Goal: Information Seeking & Learning: Learn about a topic

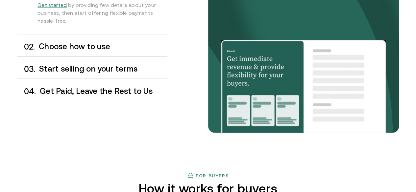
scroll to position [588, 0]
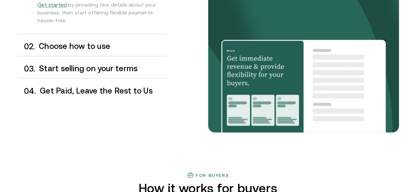
click at [93, 56] on div "0 2 . Choose how to use" at bounding box center [92, 45] width 150 height 19
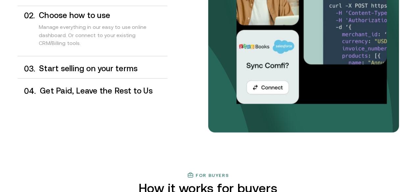
click at [94, 78] on div "0 3 . Start selling on your terms" at bounding box center [92, 68] width 150 height 19
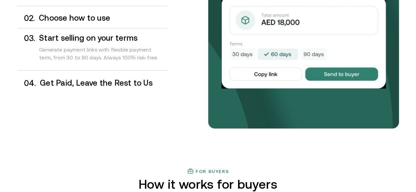
scroll to position [592, 0]
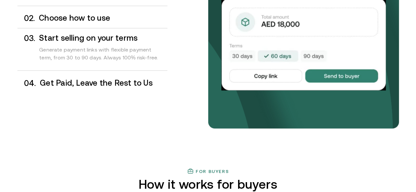
click at [94, 87] on h3 "Get Paid, Leave the Rest to Us" at bounding box center [103, 83] width 127 height 9
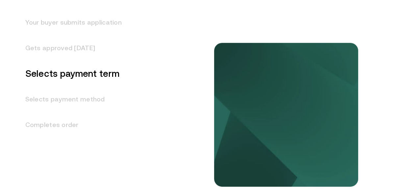
scroll to position [848, 0]
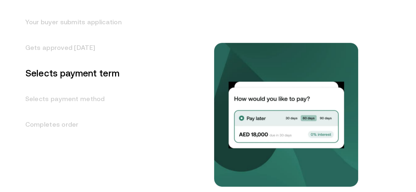
click at [93, 35] on h3 "Your buyer submits application" at bounding box center [69, 22] width 104 height 26
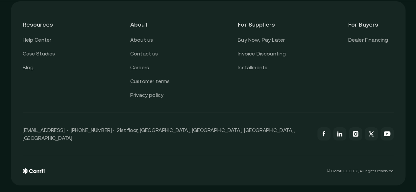
scroll to position [2402, 0]
click at [259, 43] on link "Buy Now, Pay Later" at bounding box center [261, 40] width 47 height 9
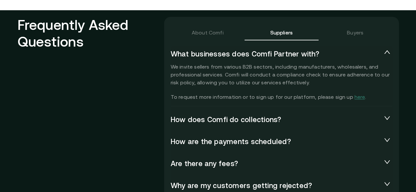
scroll to position [1448, 0]
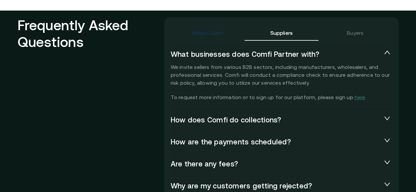
click at [208, 29] on div "About Comfi" at bounding box center [208, 33] width 32 height 8
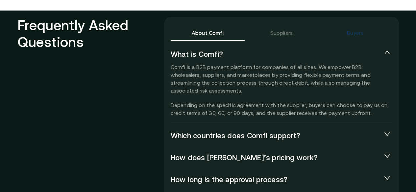
click at [350, 29] on div "Buyers" at bounding box center [355, 33] width 16 height 8
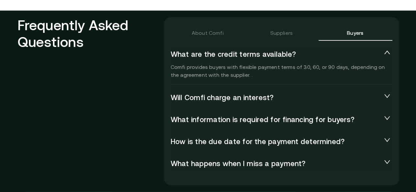
click at [259, 93] on span "Will Comfi charge an interest?" at bounding box center [275, 97] width 211 height 9
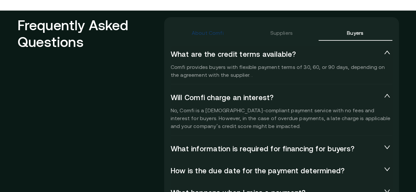
click at [215, 29] on div "About Comfi" at bounding box center [208, 33] width 32 height 8
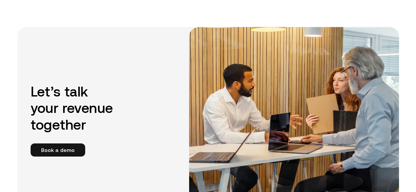
scroll to position [1185, 0]
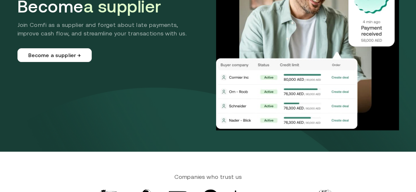
scroll to position [0, 0]
